Goal: Task Accomplishment & Management: Complete application form

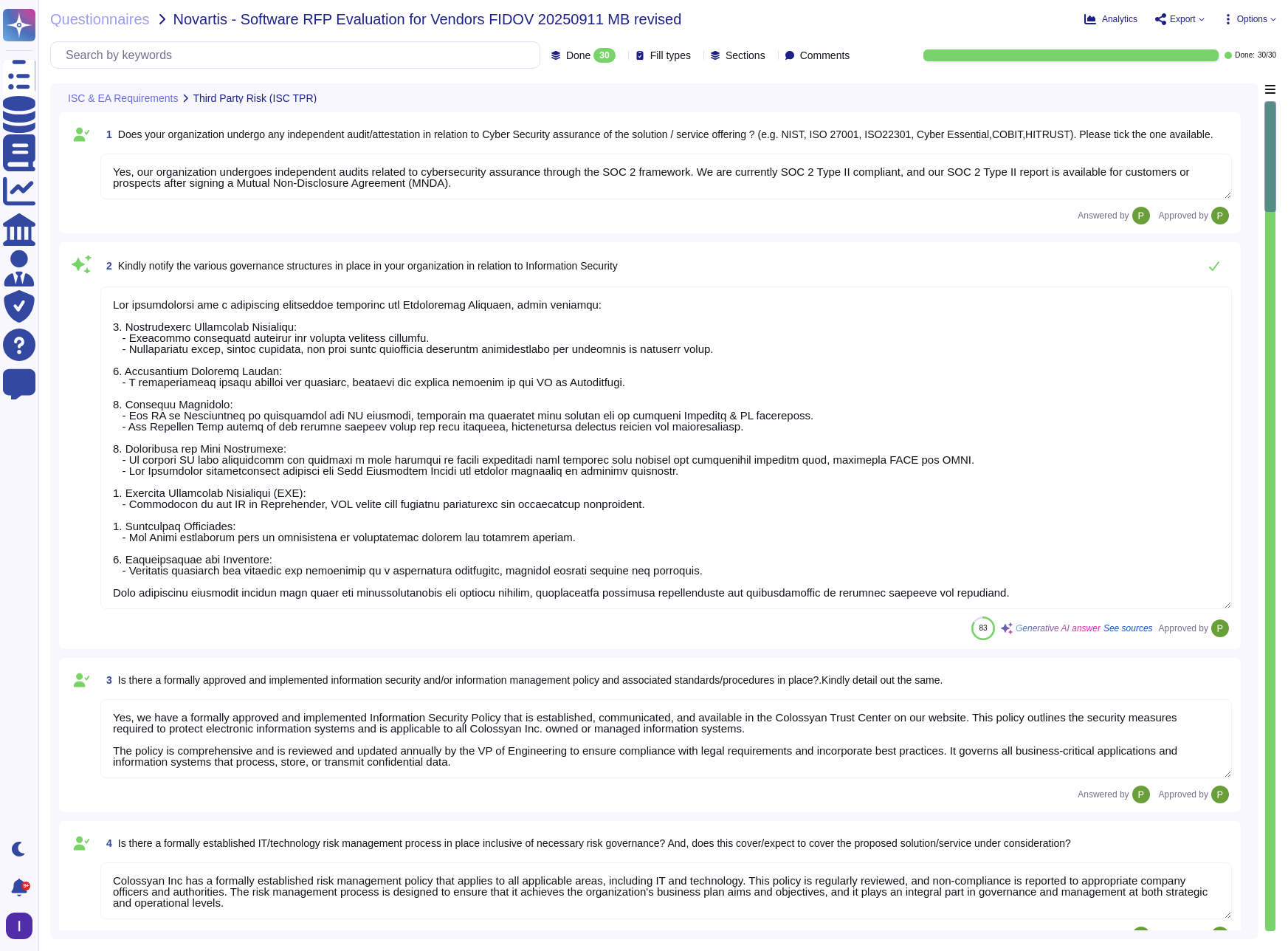
type textarea "Yes, our organization undergoes independent audits related to cybersecurity ass…"
type textarea "Our organization has a structured governance framework for Information Security…"
type textarea "Yes, we have a formally approved and implemented Information Security Policy th…"
type textarea "Colossyan Inc has a formally established risk management policy that applies to…"
type textarea "Yes, we formally classify information assets, including customer data, based on…"
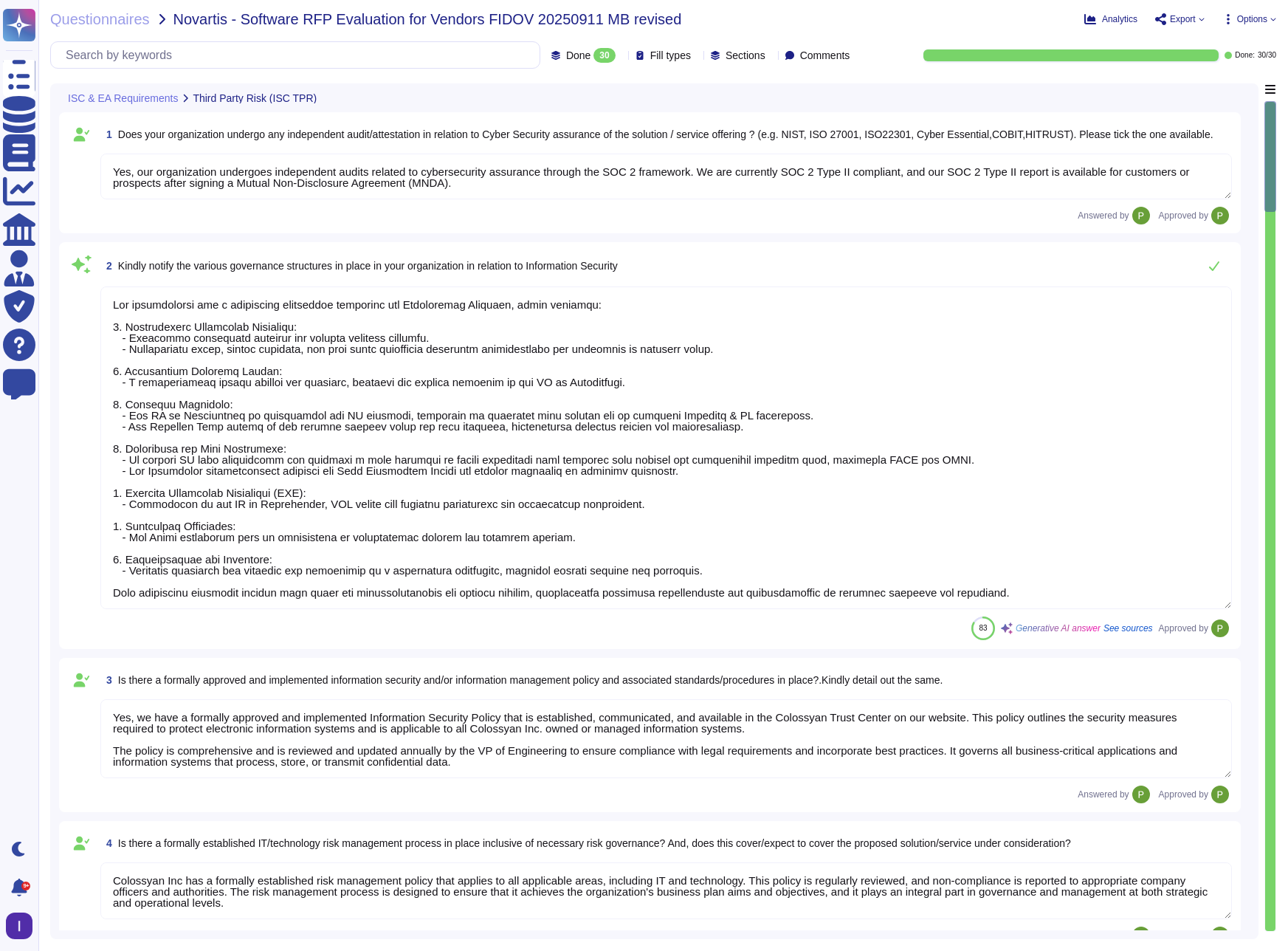
type textarea "Yes, we maintain an inventory of assets, including hardware and software, and a…"
type textarea "Yes, we periodically test our organization's Business Continuity Plan (BCP) and…"
click at [566, 56] on span "Done" at bounding box center [578, 55] width 24 height 10
click at [534, 85] on div "All 30" at bounding box center [581, 92] width 120 height 16
click at [105, 18] on span "Questionnaires" at bounding box center [100, 20] width 100 height 15
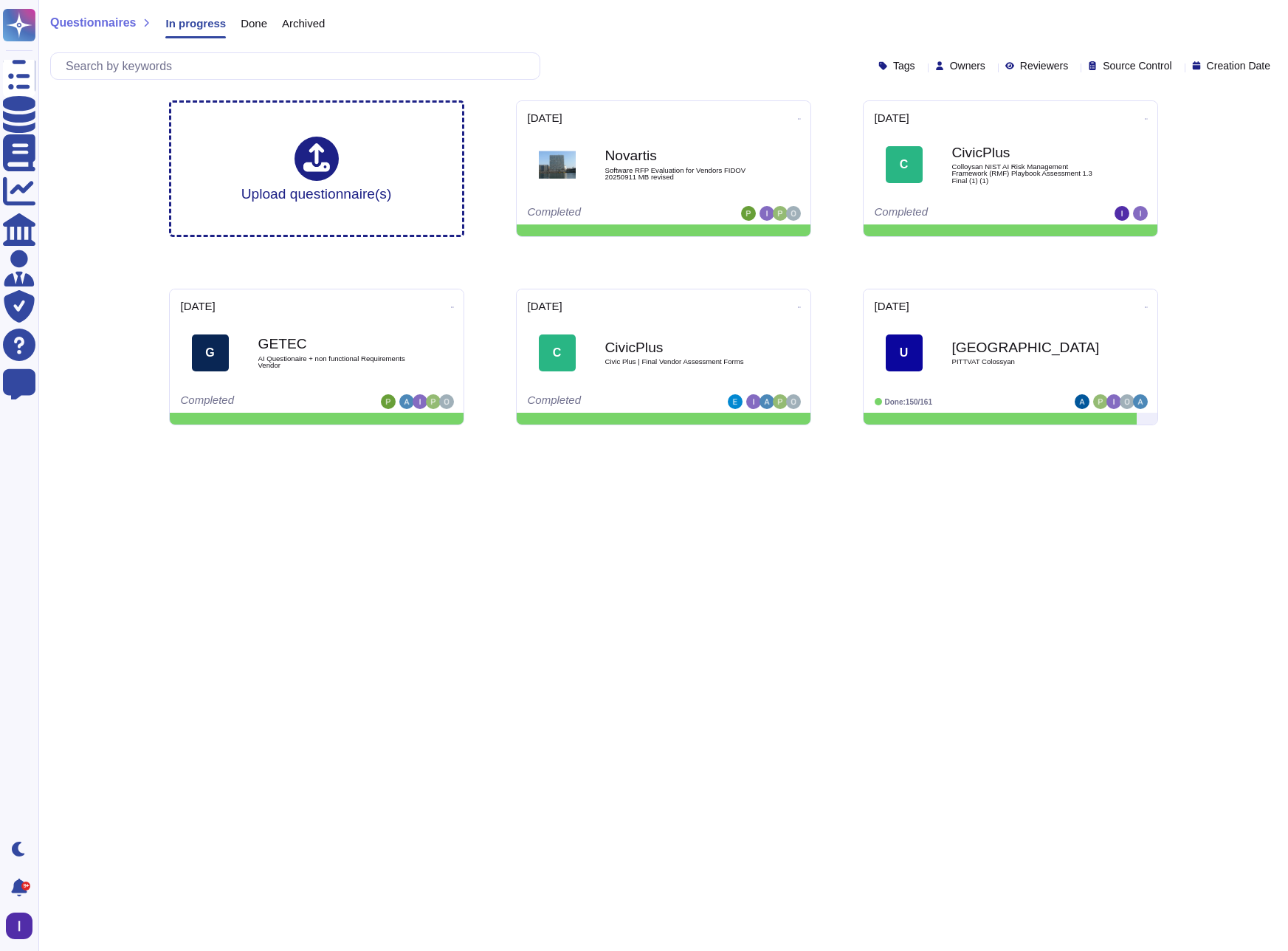
click at [255, 26] on span "Done" at bounding box center [254, 23] width 26 height 11
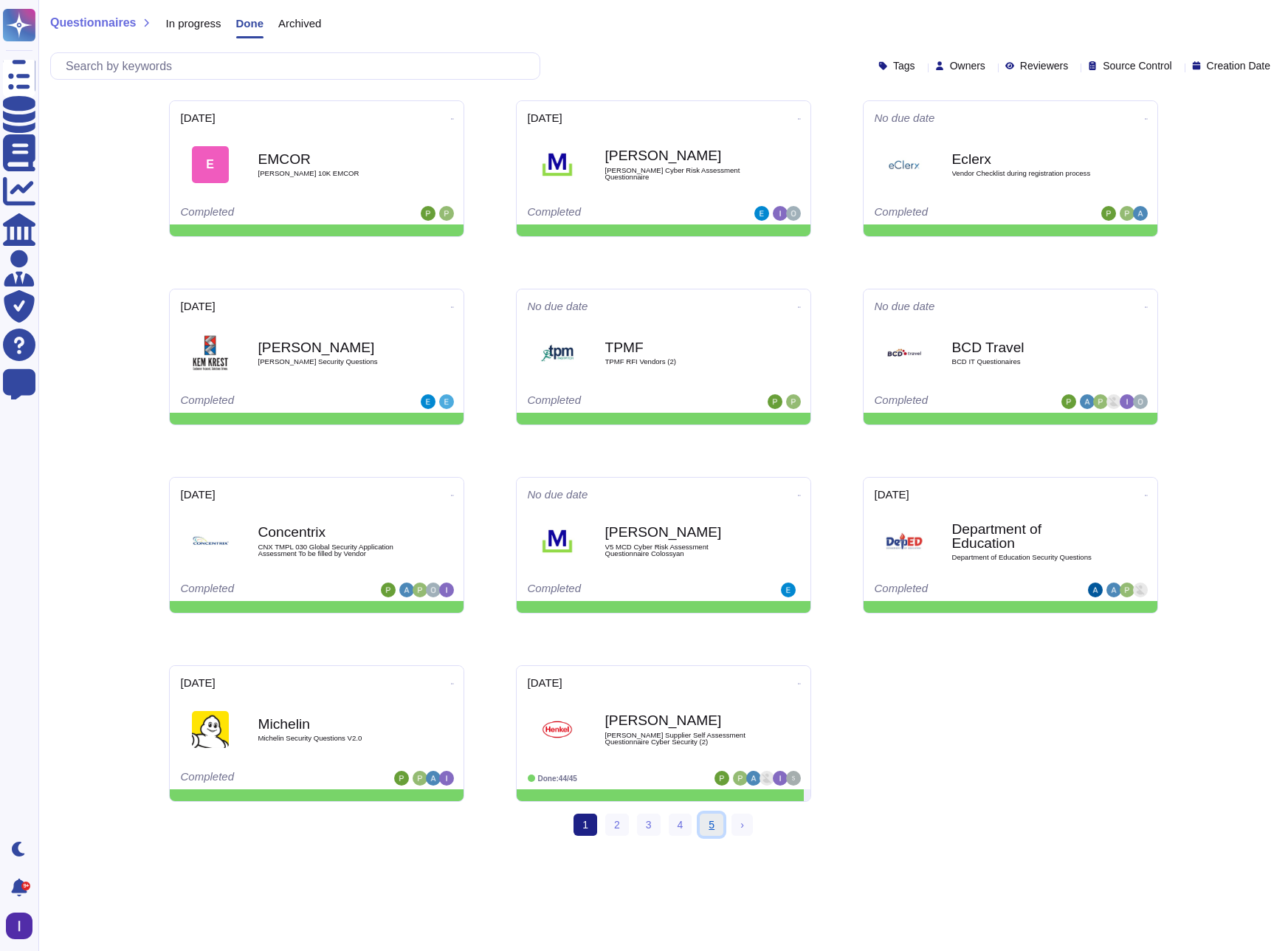
click at [716, 828] on link "5" at bounding box center [711, 825] width 23 height 22
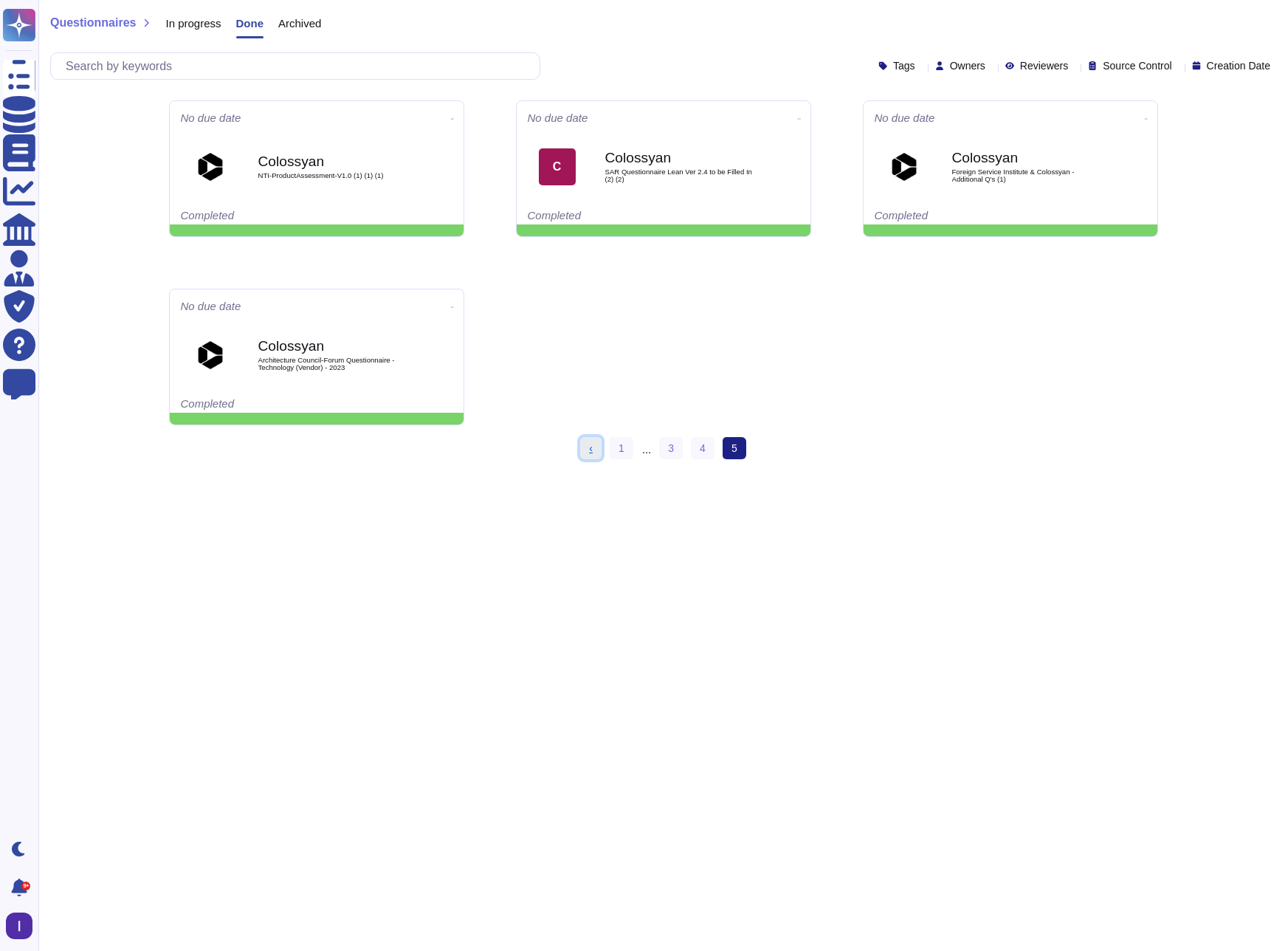
click at [592, 449] on link "‹ Previous" at bounding box center [590, 448] width 21 height 22
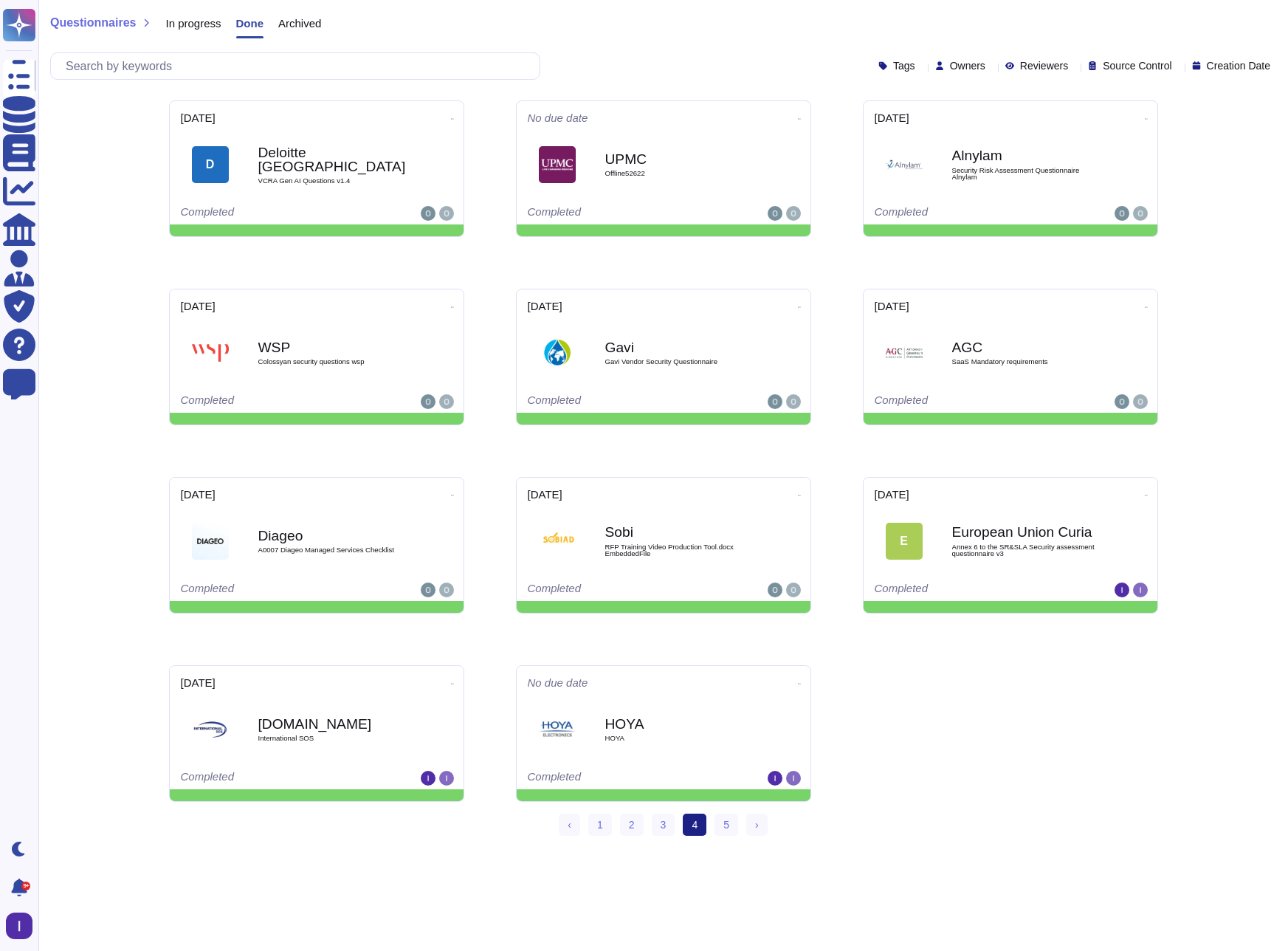
click at [199, 20] on span "In progress" at bounding box center [192, 23] width 55 height 11
